Goal: Navigation & Orientation: Find specific page/section

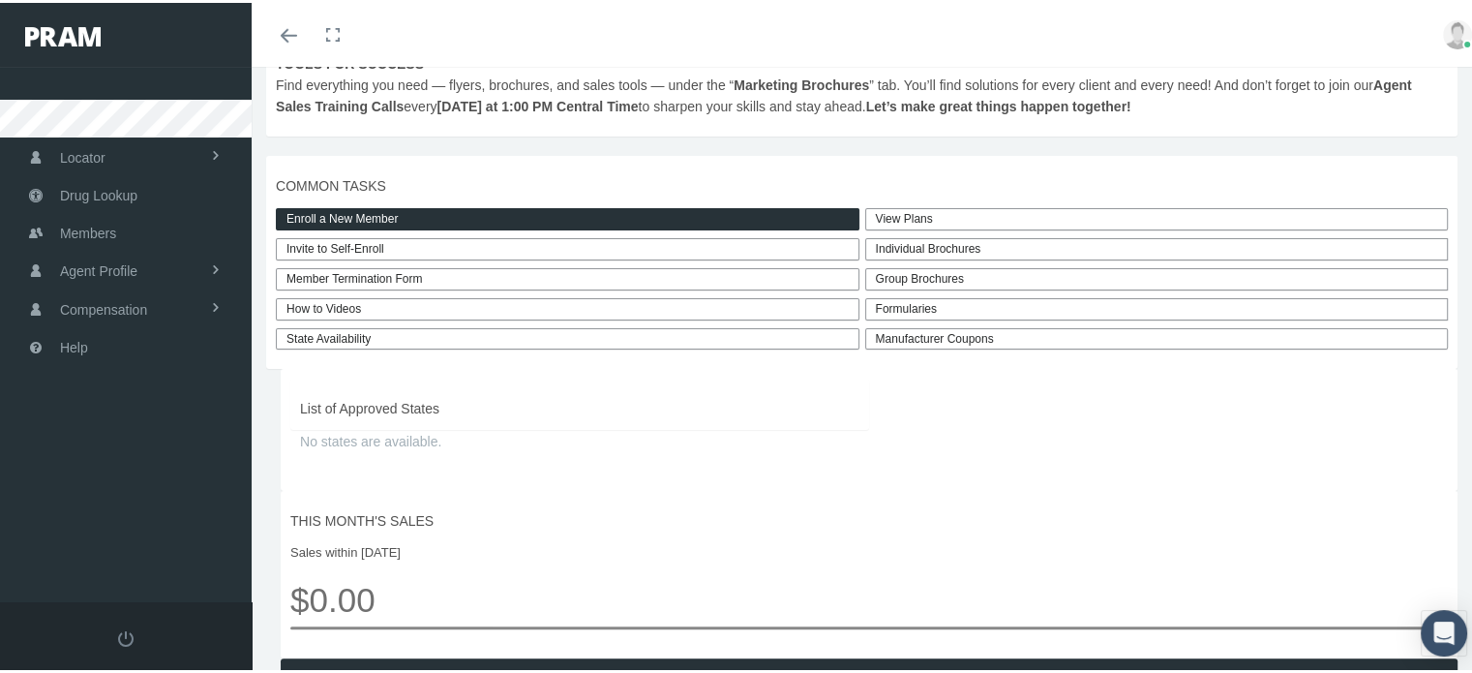
scroll to position [406, 0]
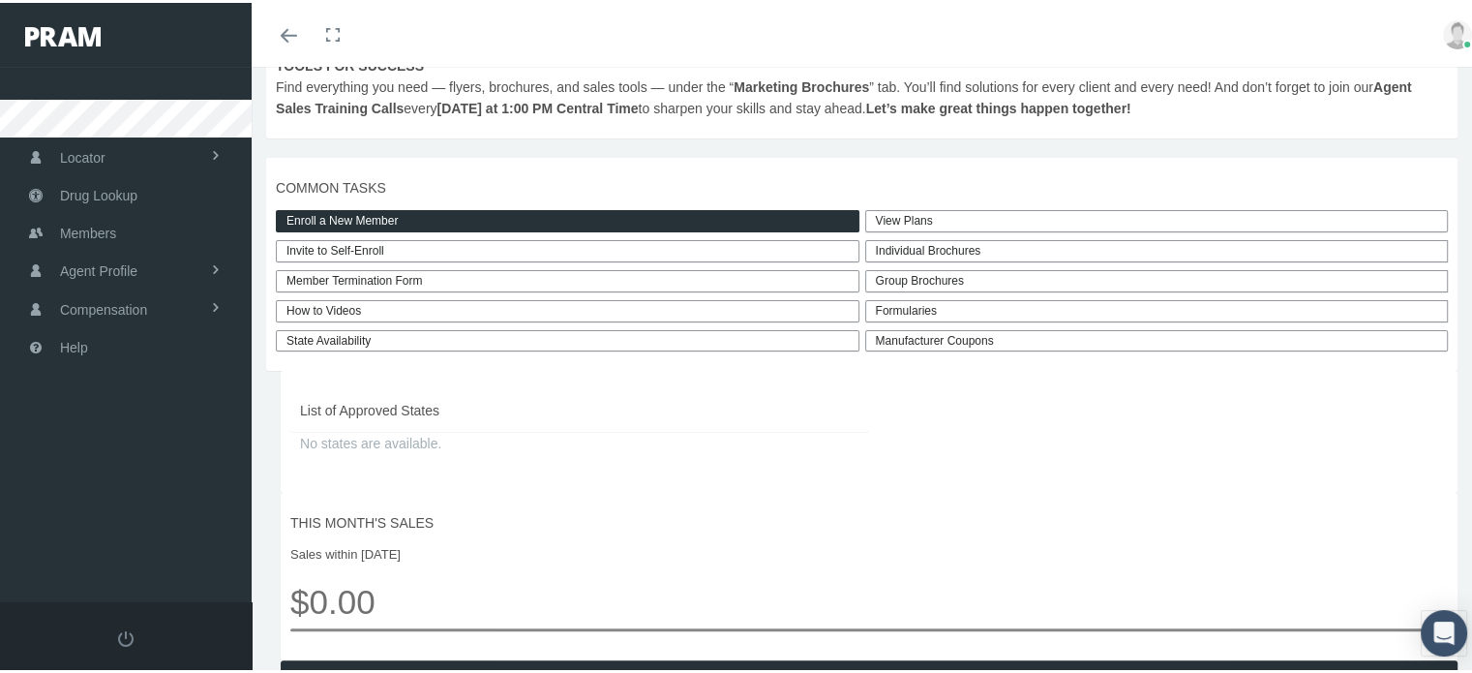
drag, startPoint x: 1485, startPoint y: 185, endPoint x: 1468, endPoint y: 297, distance: 113.6
click at [994, 319] on div "Formularies" at bounding box center [1157, 308] width 584 height 22
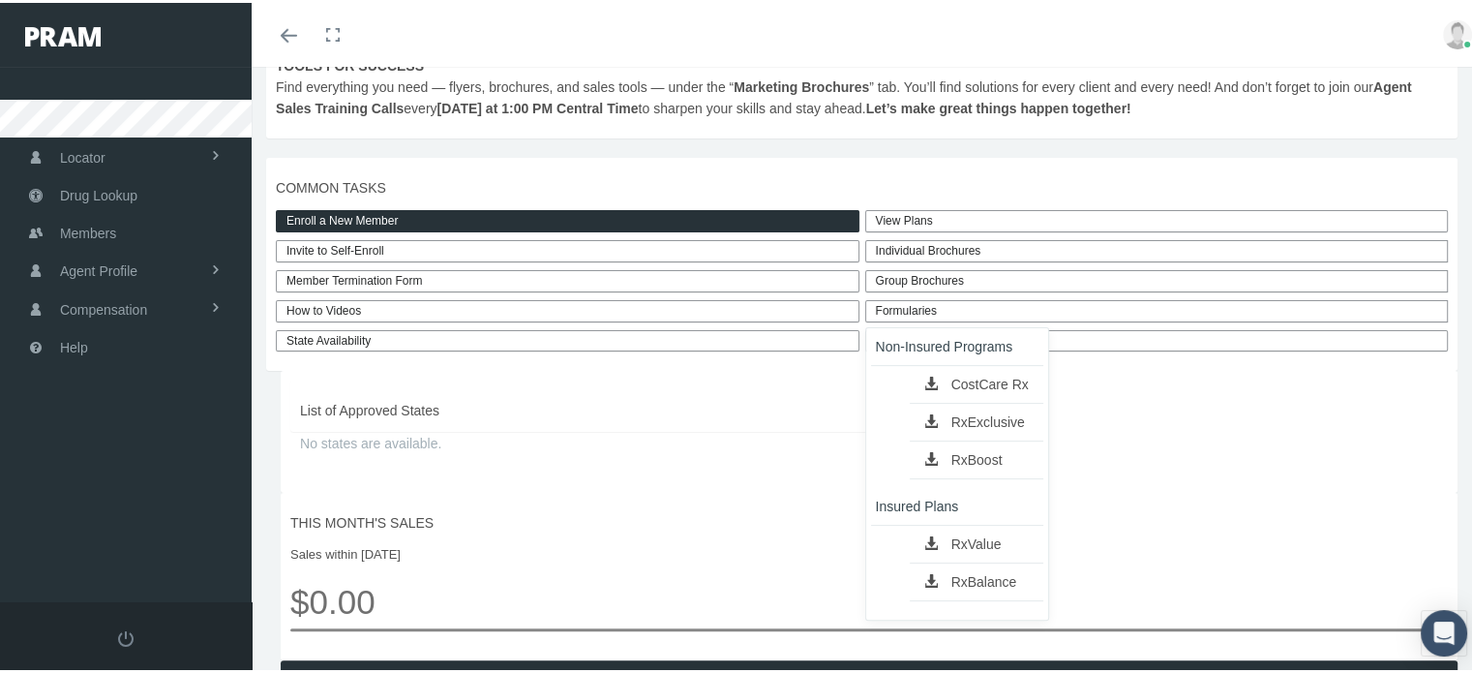
click at [973, 554] on link "RxValue" at bounding box center [977, 540] width 134 height 27
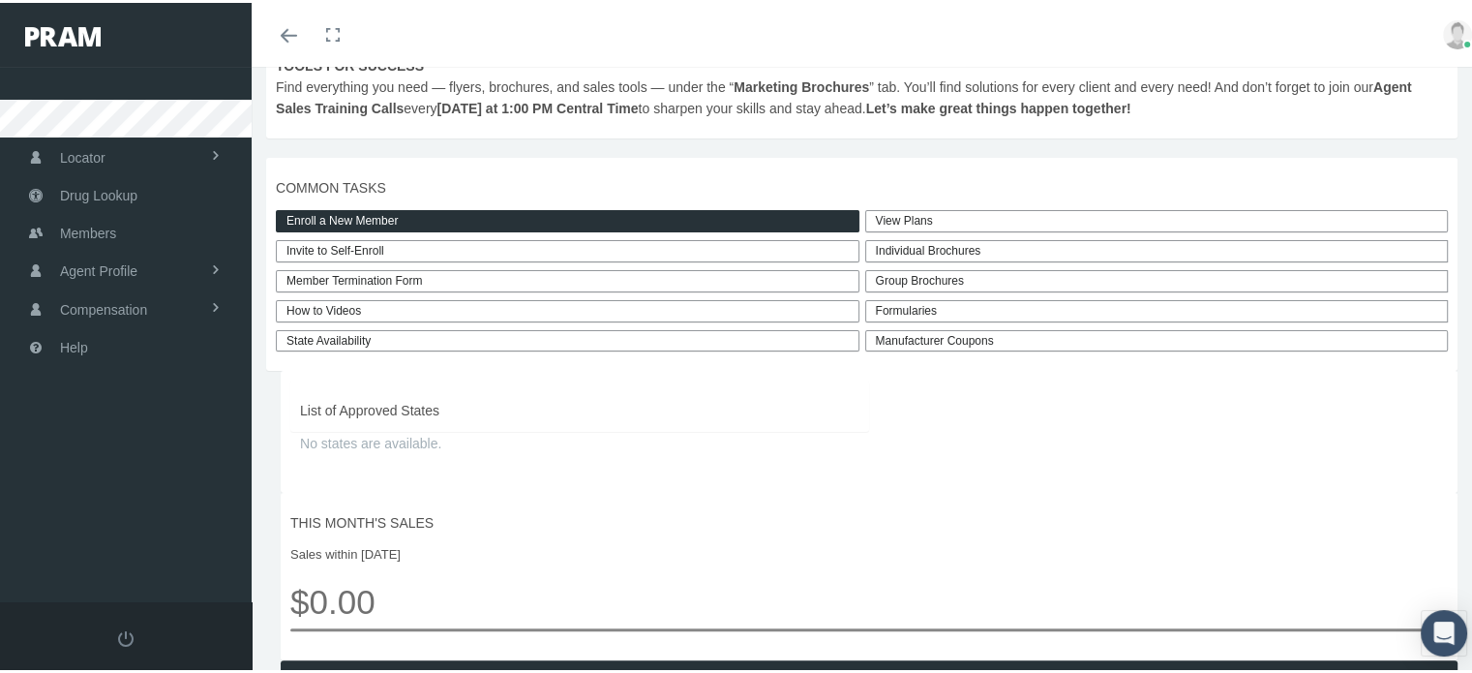
click at [933, 319] on div "Formularies" at bounding box center [1157, 308] width 584 height 22
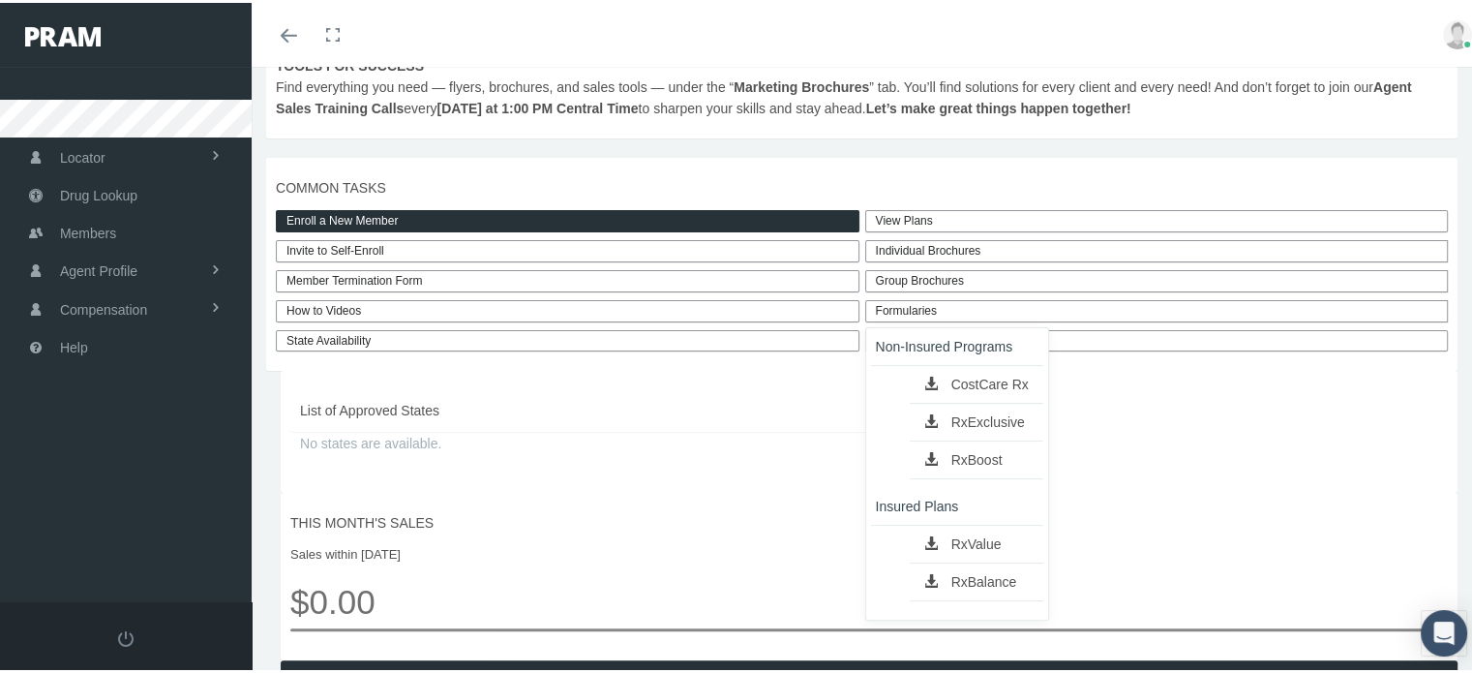
click at [954, 592] on link "RxBalance" at bounding box center [977, 578] width 134 height 27
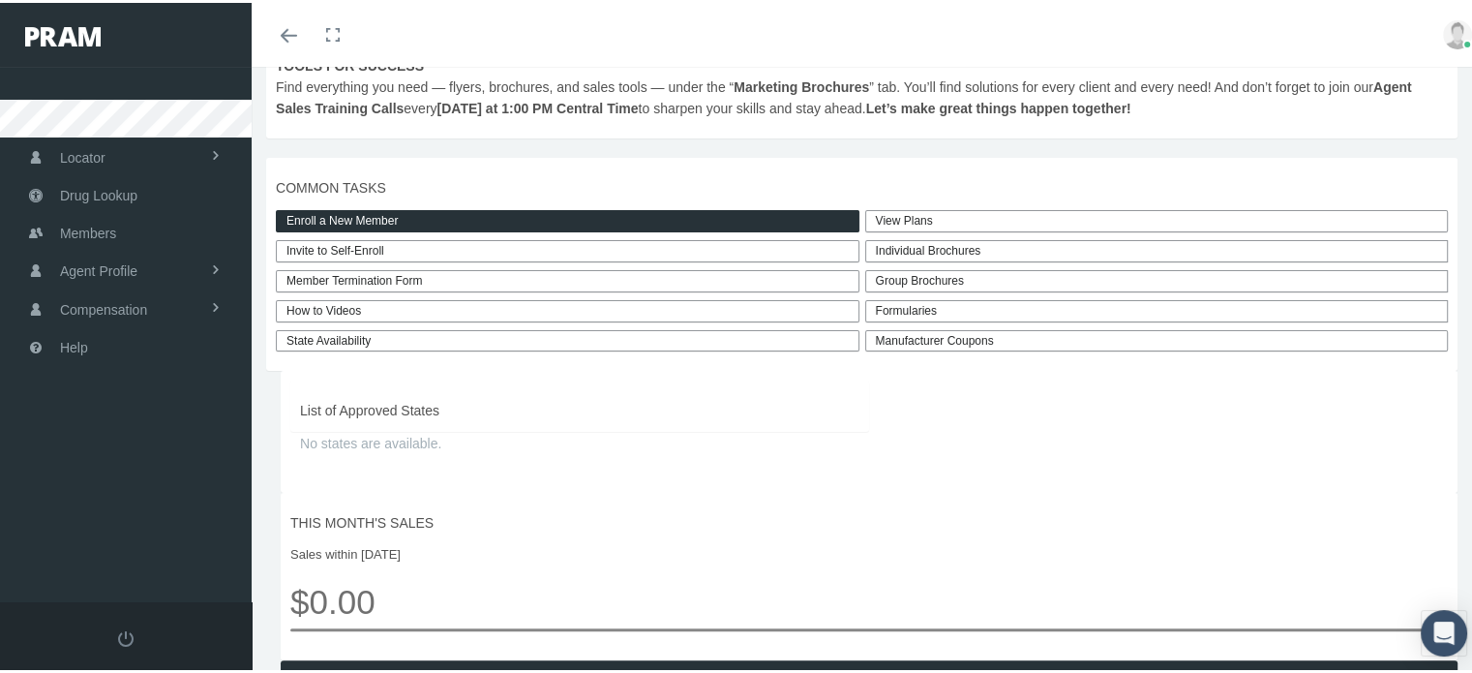
click at [958, 259] on div "Individual Brochures" at bounding box center [1157, 248] width 584 height 22
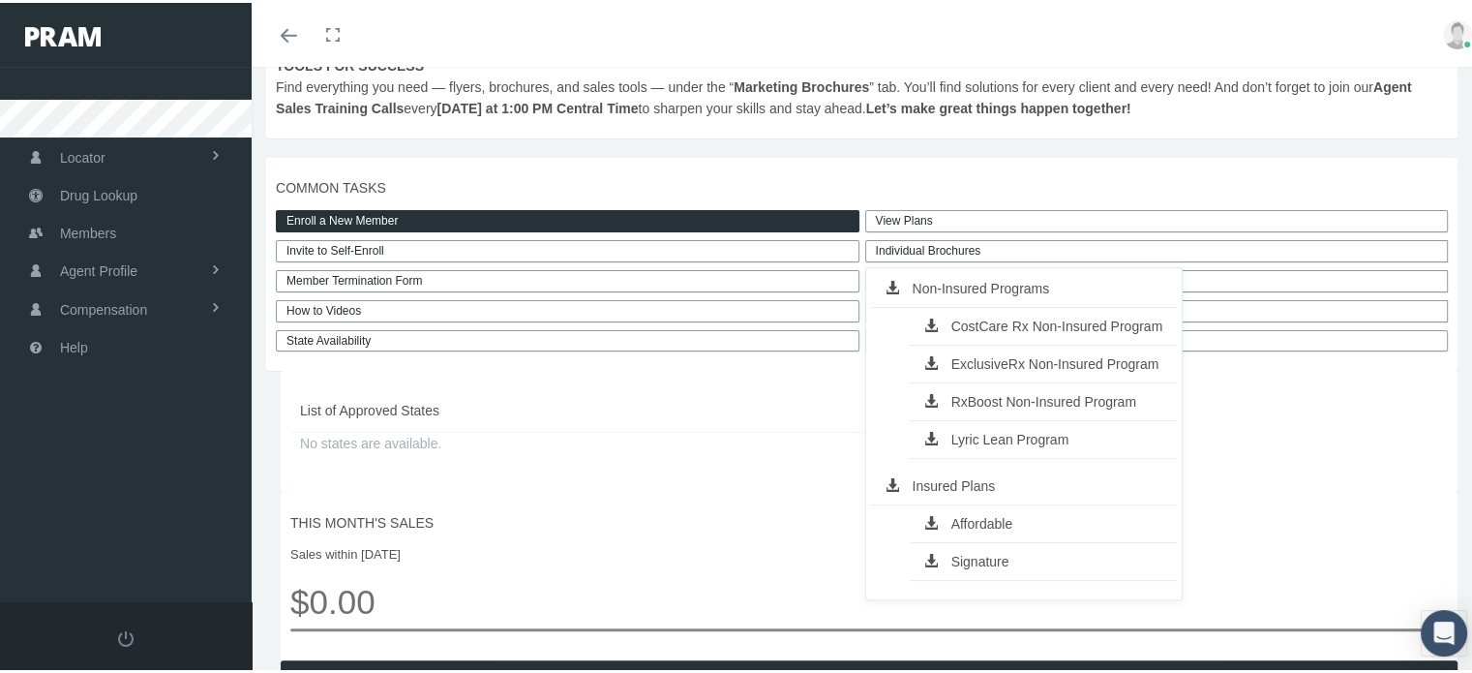
click at [968, 333] on link "CostCare Rx Non-Insured Program" at bounding box center [1044, 323] width 268 height 27
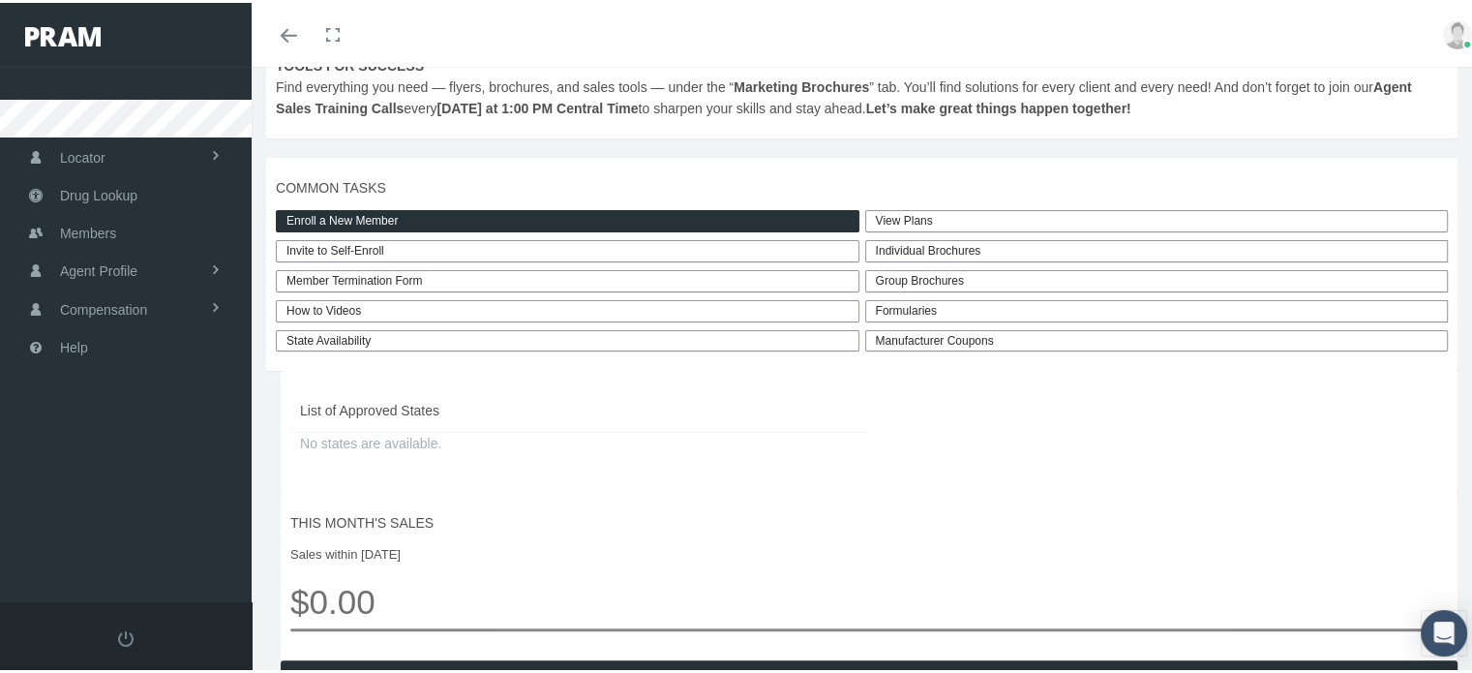
click at [907, 259] on div "Individual Brochures" at bounding box center [1157, 248] width 584 height 22
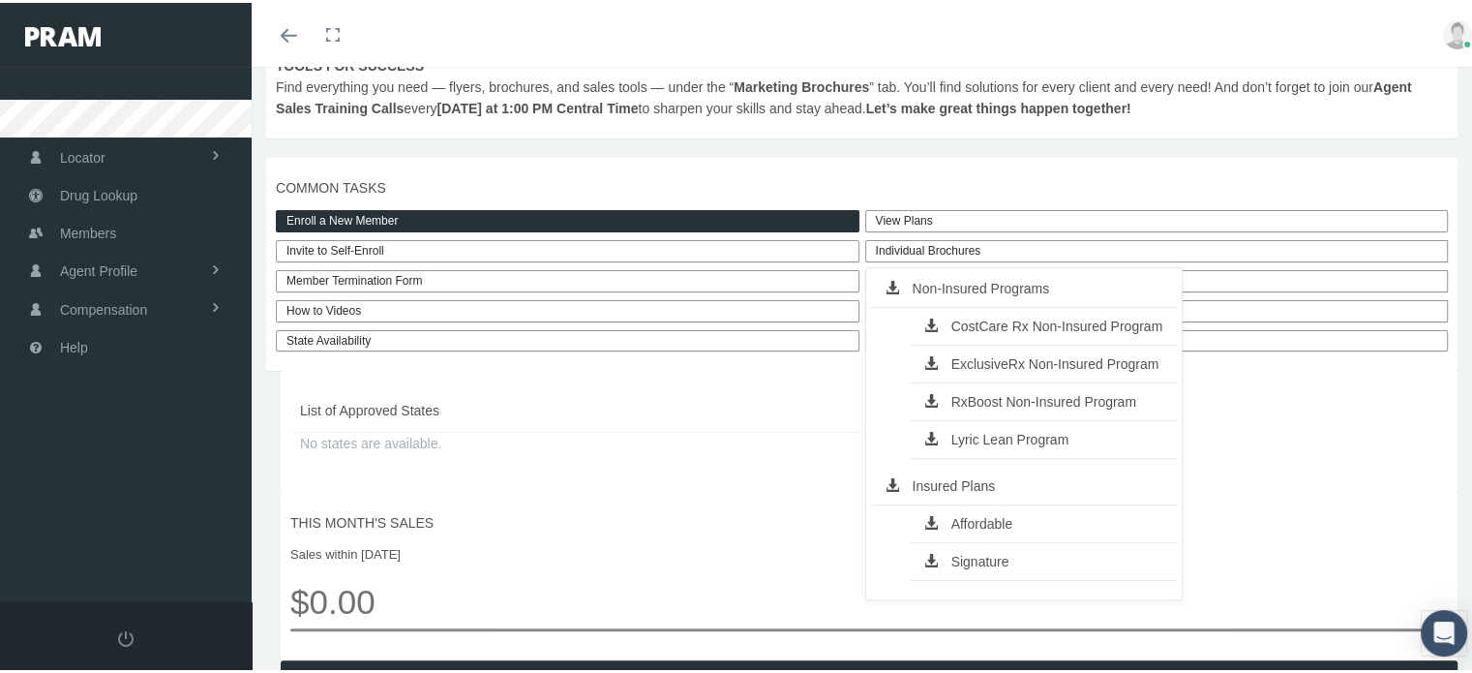
click at [953, 374] on link "ExclusiveRx Non-Insured Program" at bounding box center [1044, 360] width 268 height 27
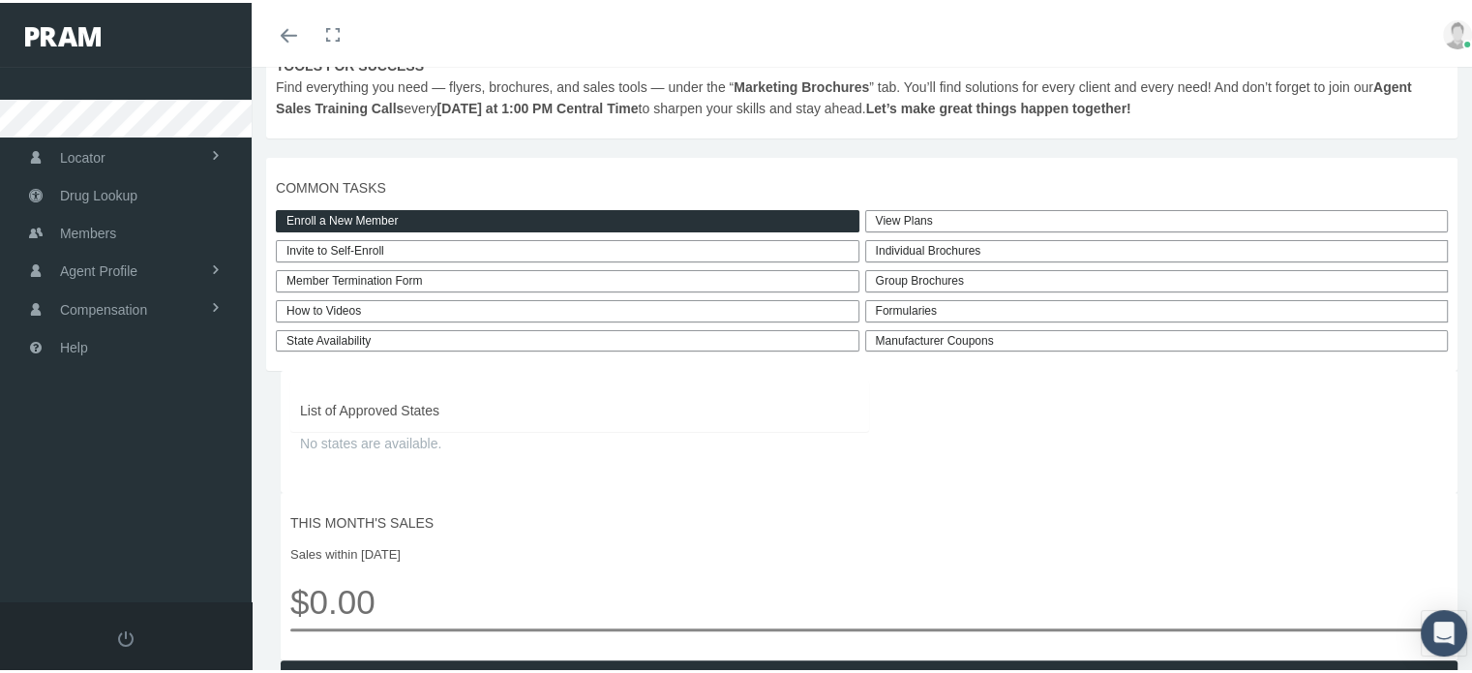
click at [997, 259] on div "Individual Brochures" at bounding box center [1157, 248] width 584 height 22
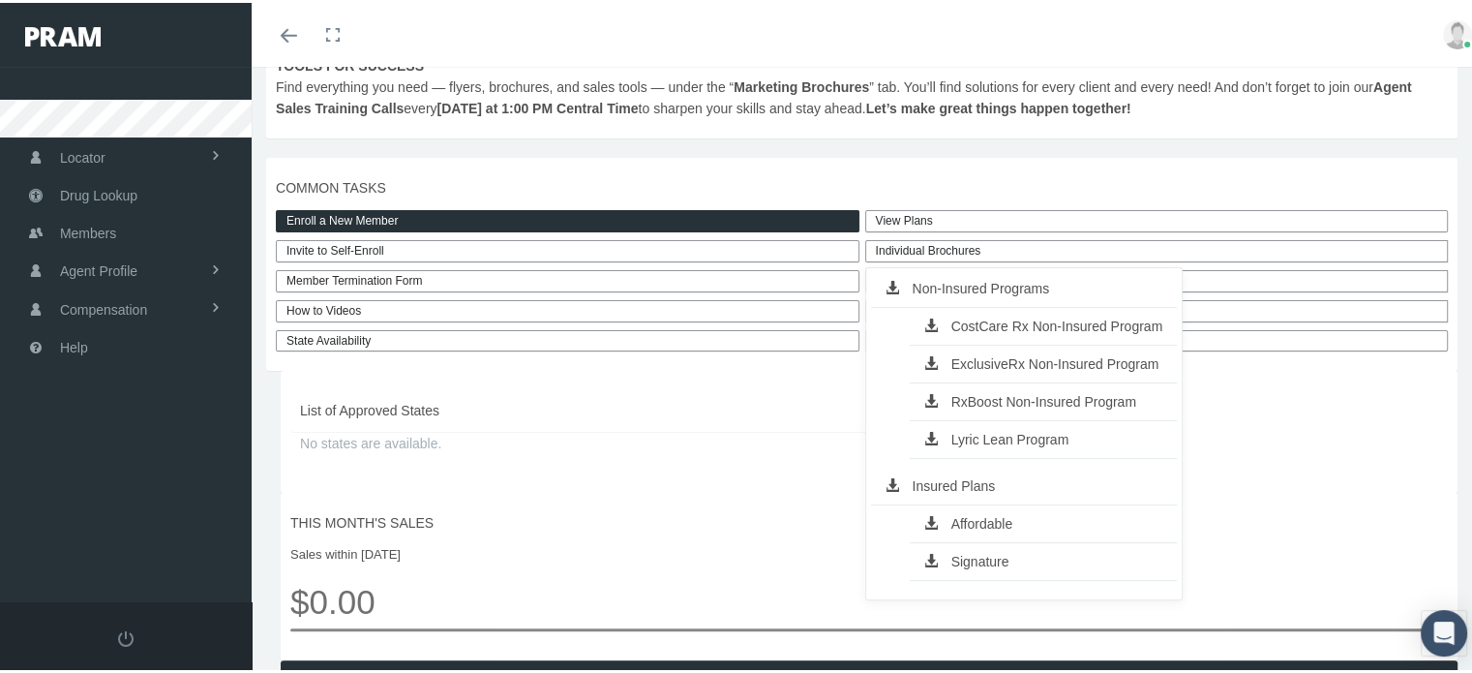
click at [1014, 412] on link "RxBoost Non-Insured Program" at bounding box center [1044, 398] width 268 height 27
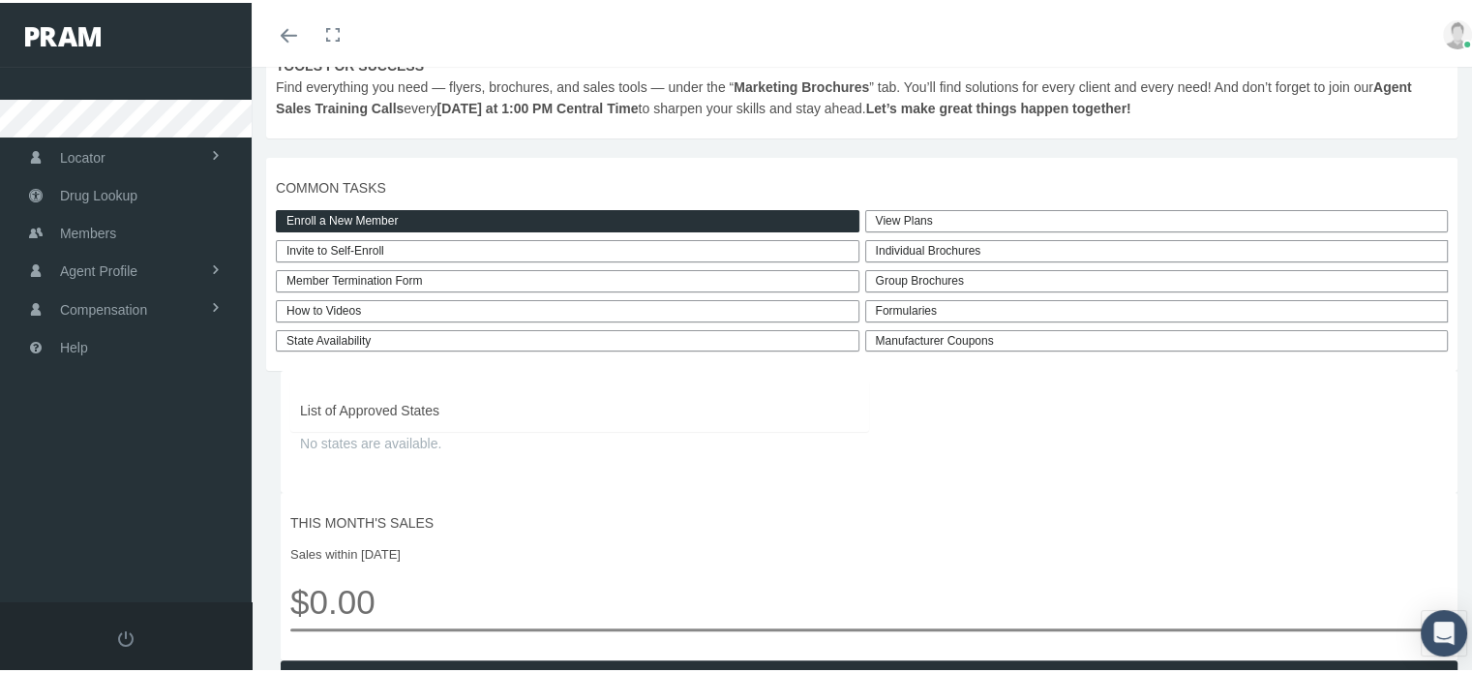
click at [990, 280] on div "View Plans Individual Brochures Non-Insured Programs CostCare Rx Non-Insured Pr…" at bounding box center [1162, 277] width 601 height 141
click at [990, 259] on div "Individual Brochures" at bounding box center [1157, 248] width 584 height 22
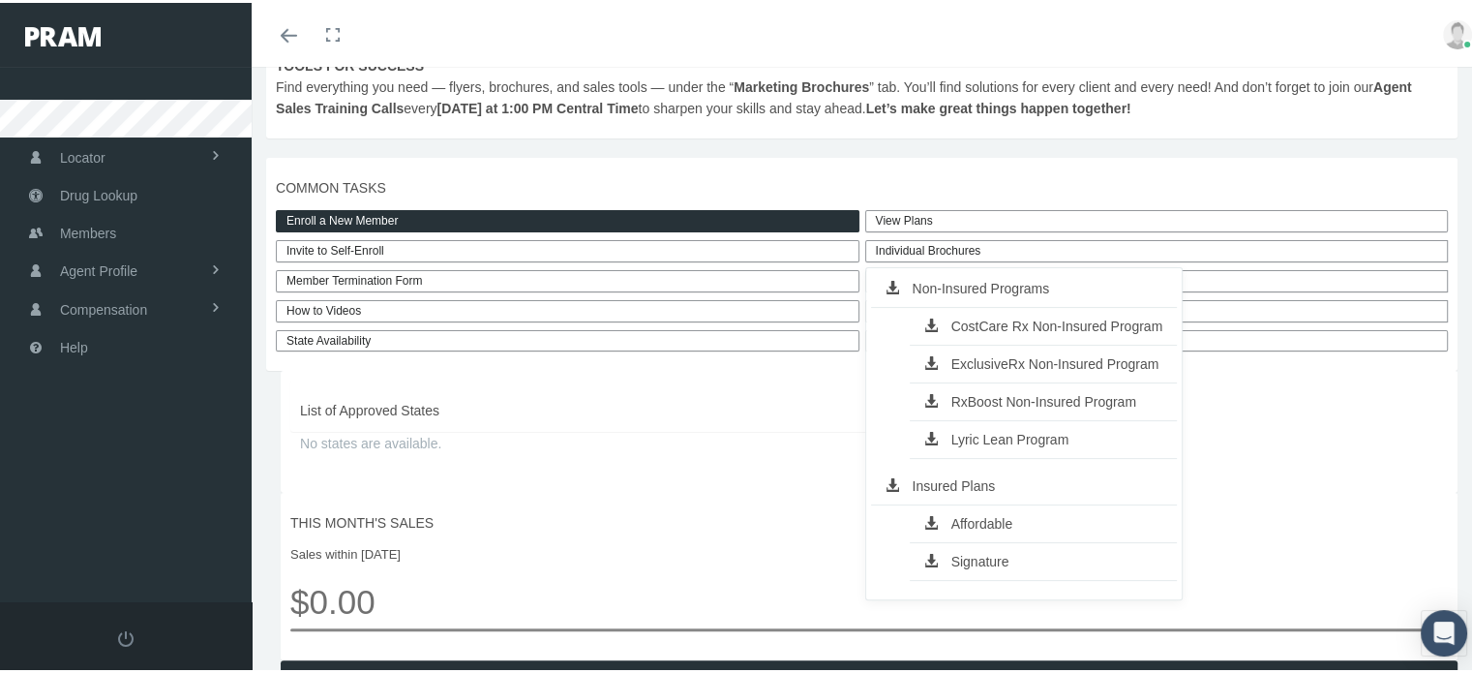
click at [974, 572] on link "Signature" at bounding box center [1044, 558] width 268 height 27
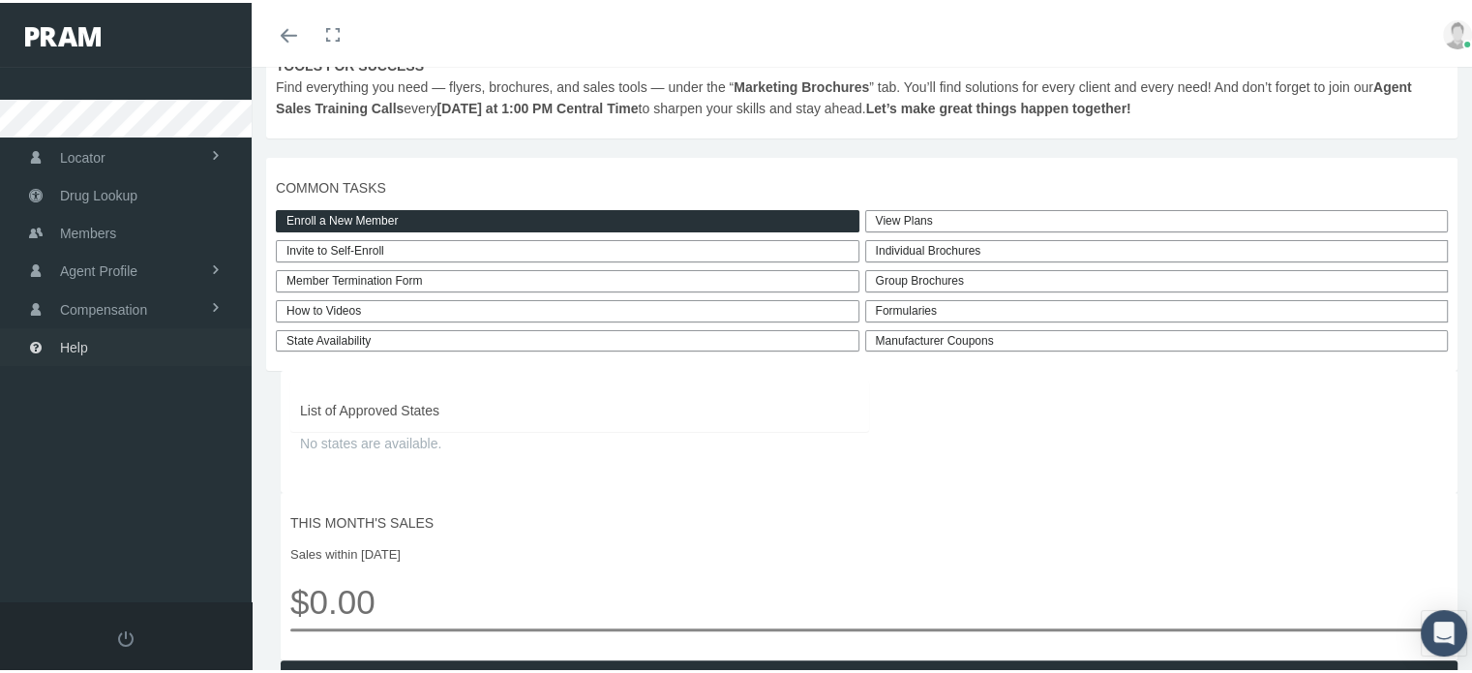
click at [209, 358] on link "Help" at bounding box center [126, 344] width 252 height 38
